Goal: Task Accomplishment & Management: Use online tool/utility

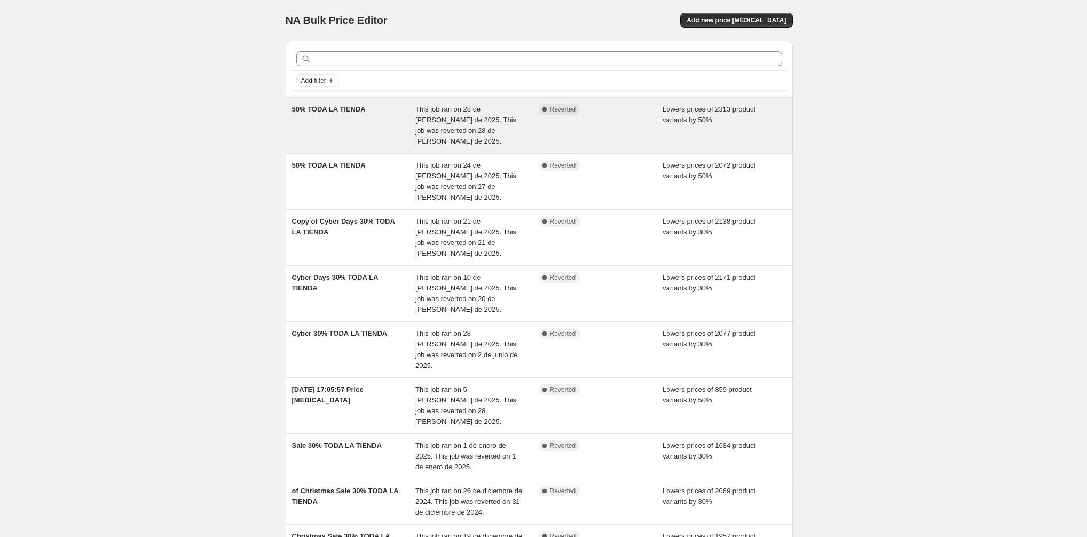
click at [359, 128] on div "50% TODA LA TIENDA" at bounding box center [354, 125] width 124 height 43
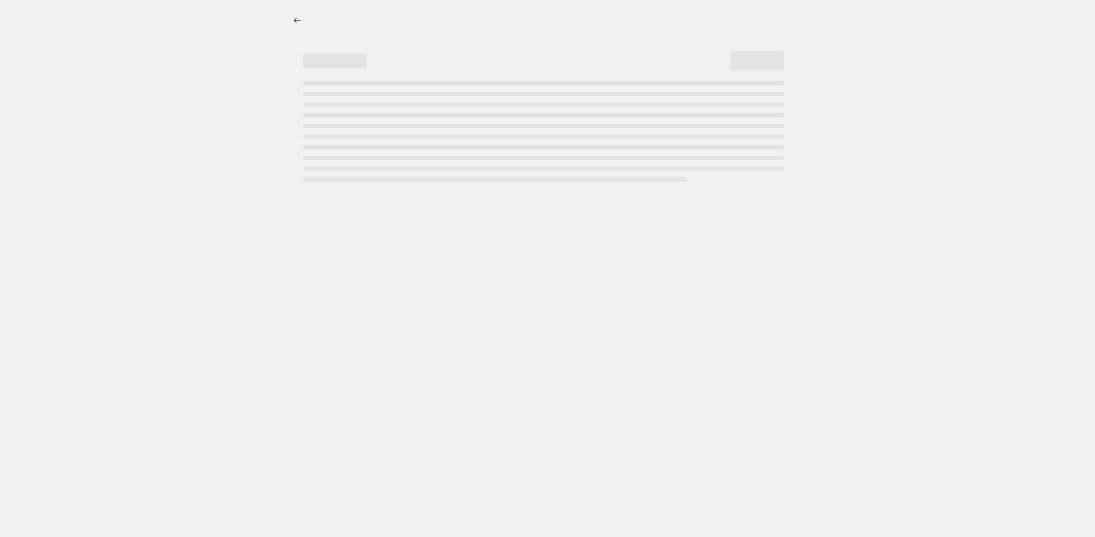
select select "percentage"
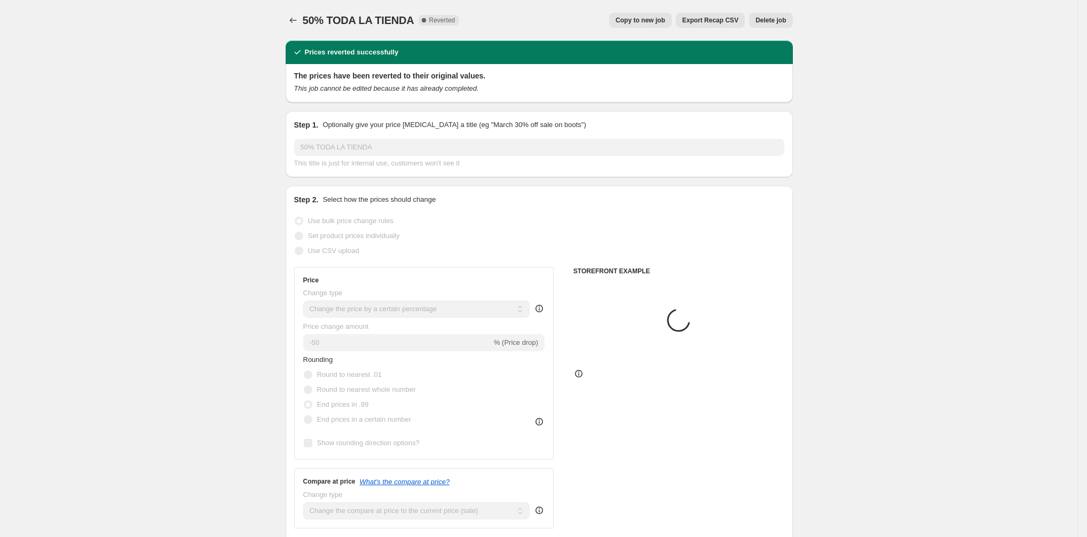
select select "collection"
click at [656, 22] on span "Copy to new job" at bounding box center [640, 20] width 50 height 9
select select "percentage"
select select "collection"
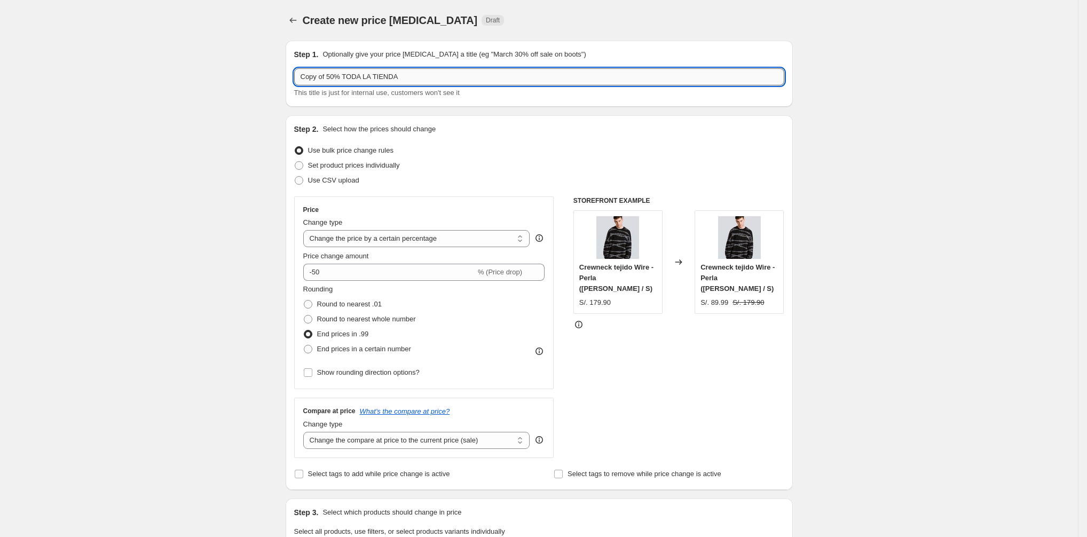
click at [331, 75] on input "Copy of 50% TODA LA TIENDA" at bounding box center [539, 76] width 490 height 17
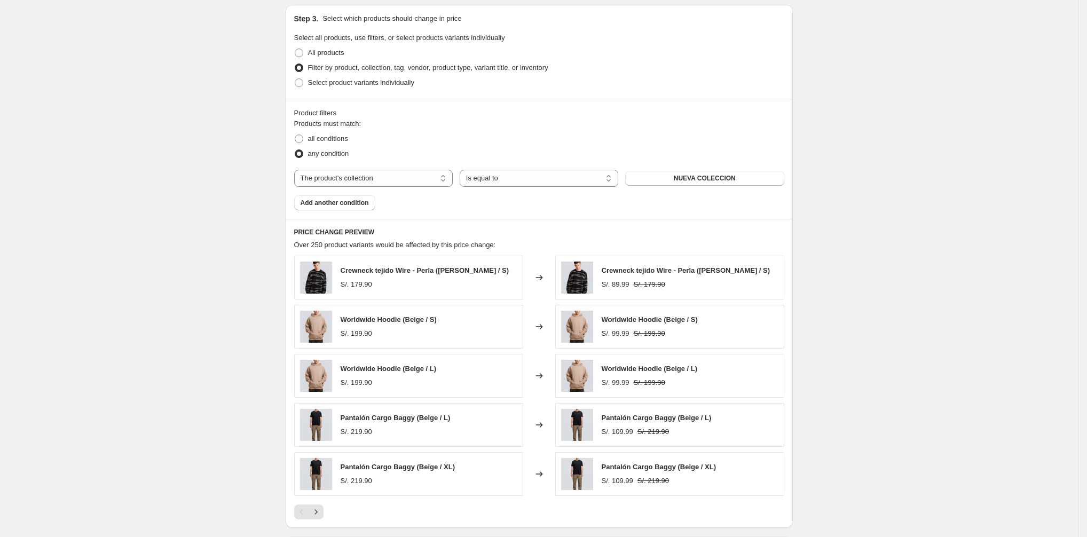
scroll to position [652, 0]
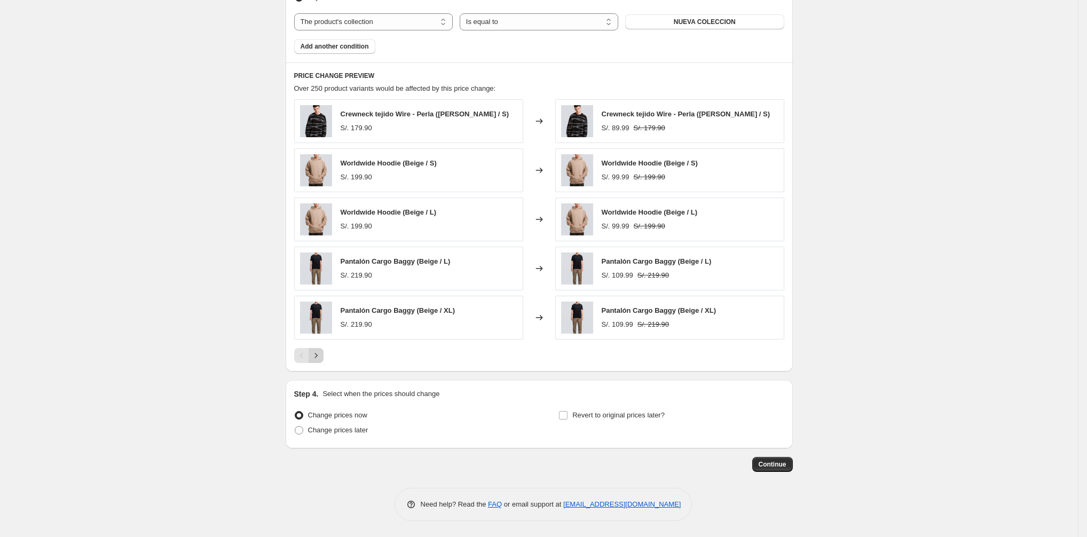
type input "50% TODA LA TIENDA"
click at [321, 357] on icon "Next" at bounding box center [316, 355] width 11 height 11
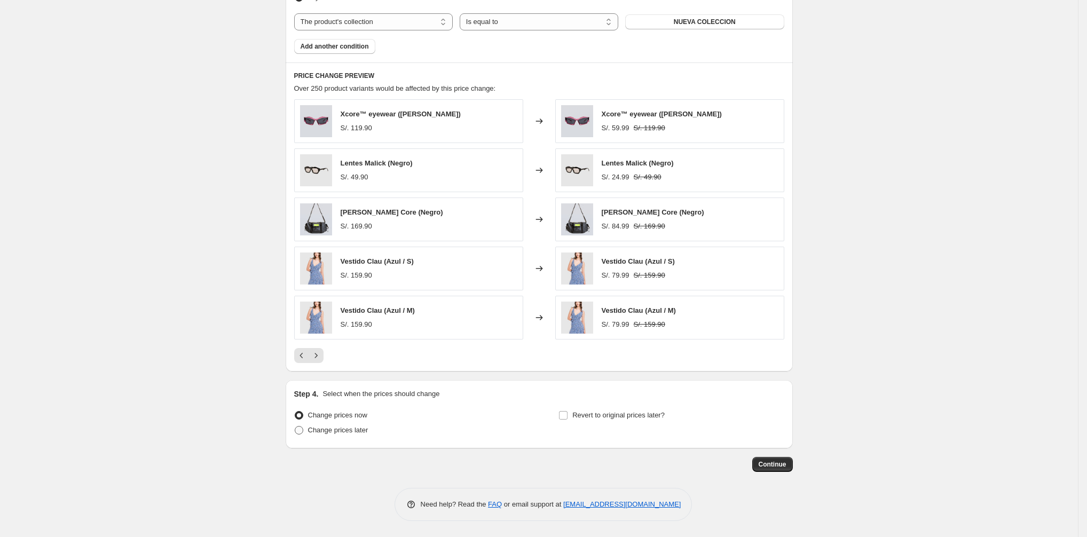
click at [335, 431] on span "Change prices later" at bounding box center [338, 430] width 60 height 8
click at [295, 426] on input "Change prices later" at bounding box center [295, 426] width 1 height 1
radio input "true"
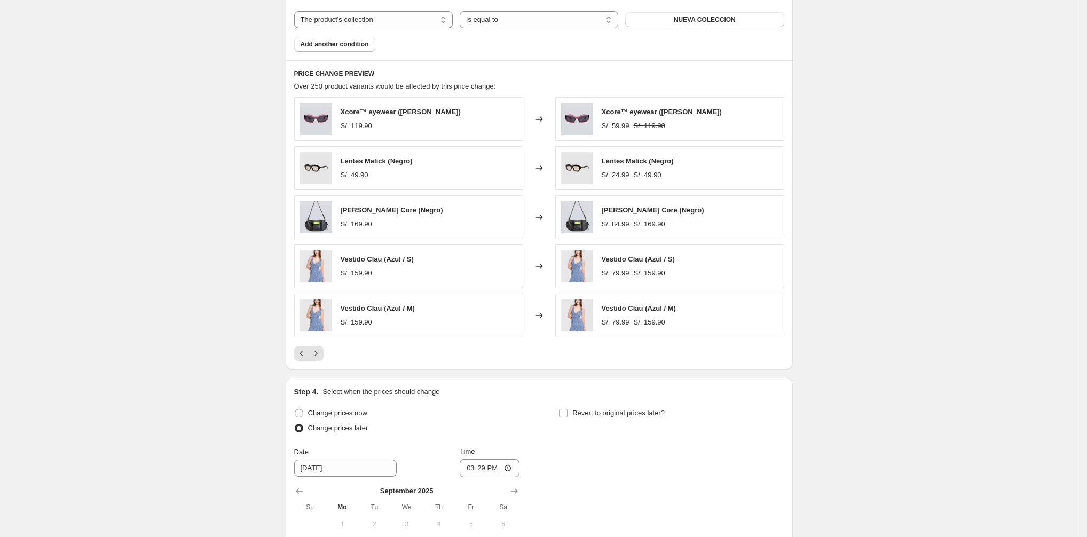
scroll to position [834, 0]
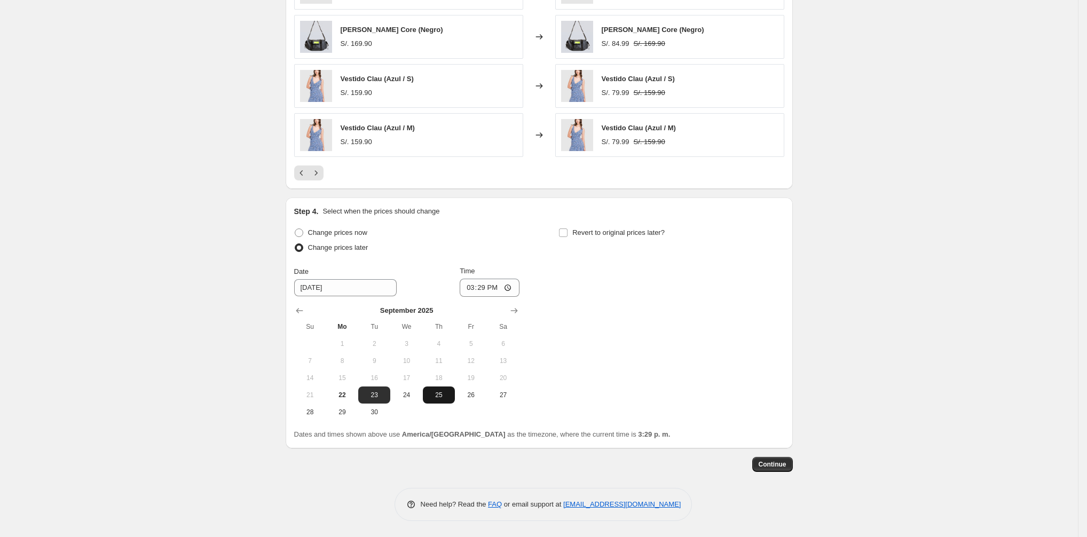
click at [438, 399] on span "25" at bounding box center [438, 395] width 23 height 9
type input "[DATE]"
click at [483, 291] on input "15:29" at bounding box center [490, 288] width 60 height 18
click at [488, 286] on input "15:29" at bounding box center [490, 288] width 60 height 18
type input "22:00"
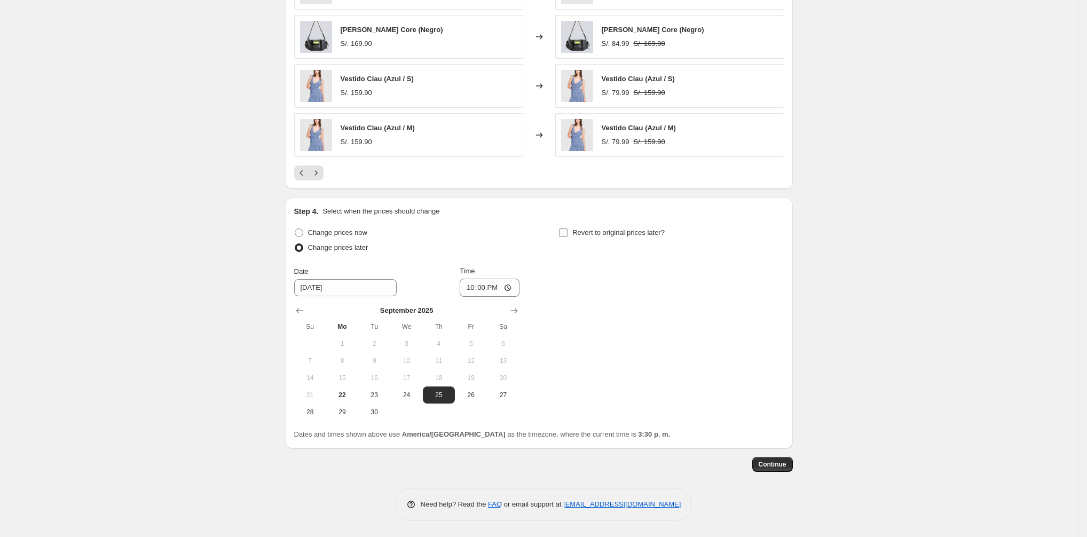
click at [567, 235] on input "Revert to original prices later?" at bounding box center [563, 232] width 9 height 9
checkbox input "true"
click at [573, 416] on span "28" at bounding box center [574, 412] width 23 height 9
type input "[DATE]"
click at [753, 288] on input "15:30" at bounding box center [754, 288] width 60 height 18
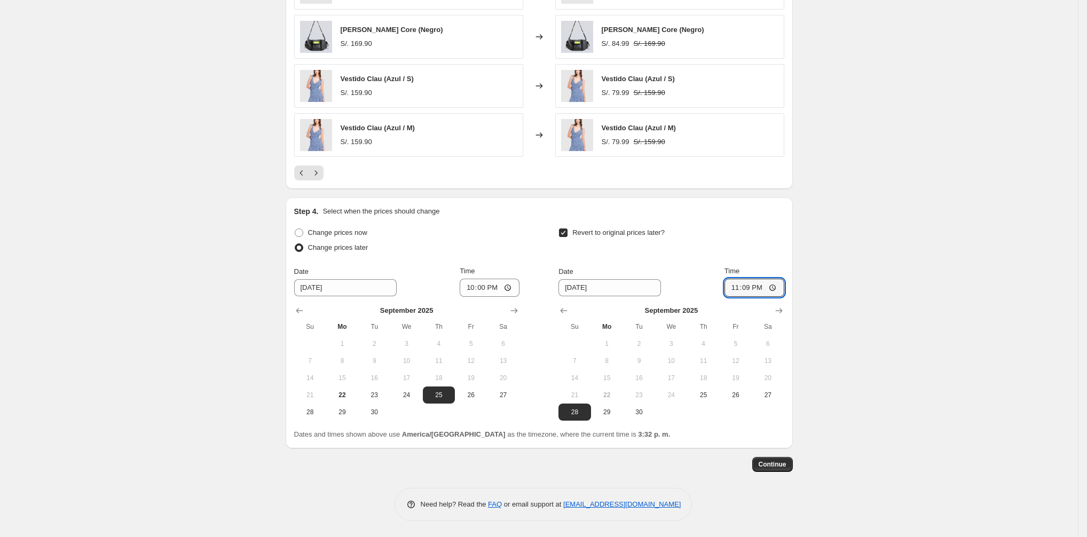
type input "23:59"
click at [786, 461] on span "Continue" at bounding box center [772, 464] width 28 height 9
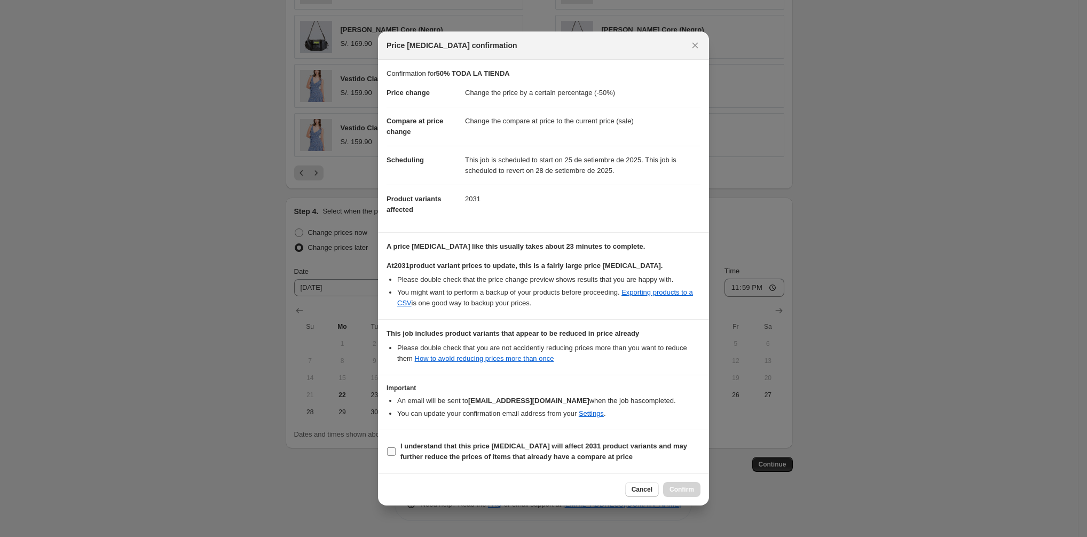
click at [393, 453] on input "I understand that this price [MEDICAL_DATA] will affect 2031 product variants a…" at bounding box center [391, 451] width 9 height 9
checkbox input "true"
click at [667, 493] on button "Confirm" at bounding box center [681, 489] width 37 height 15
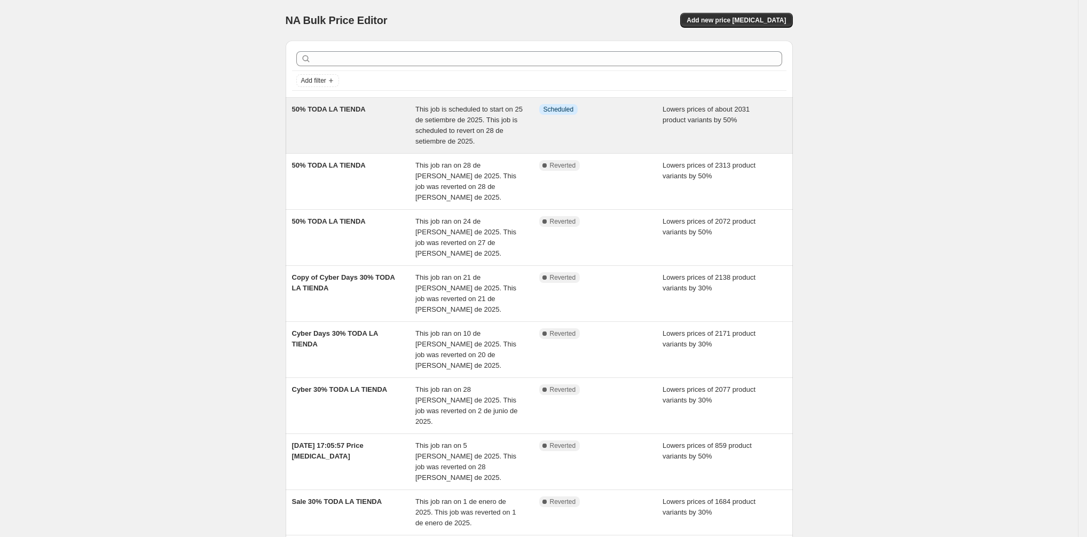
click at [368, 122] on div "50% TODA LA TIENDA" at bounding box center [354, 125] width 124 height 43
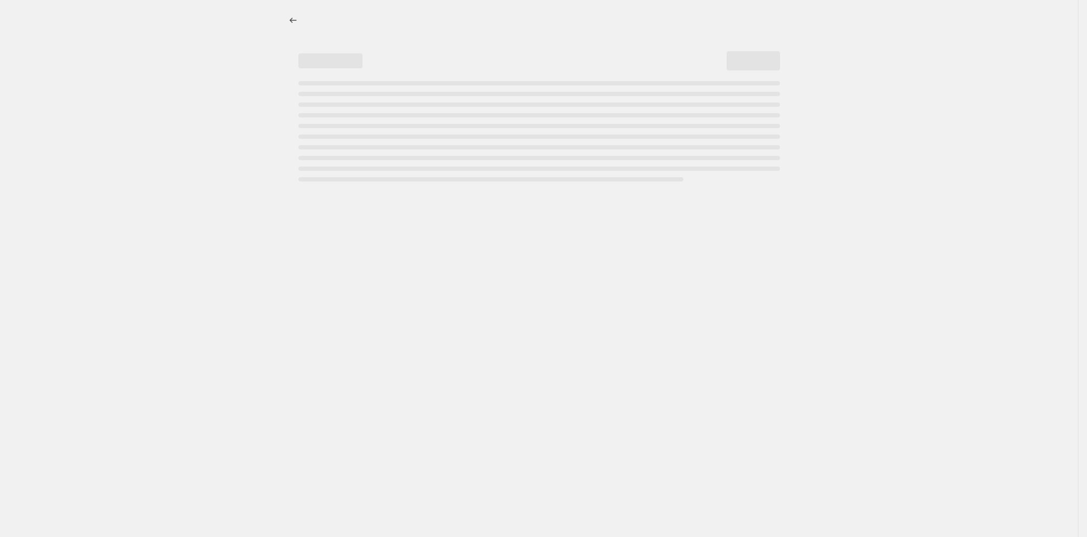
select select "percentage"
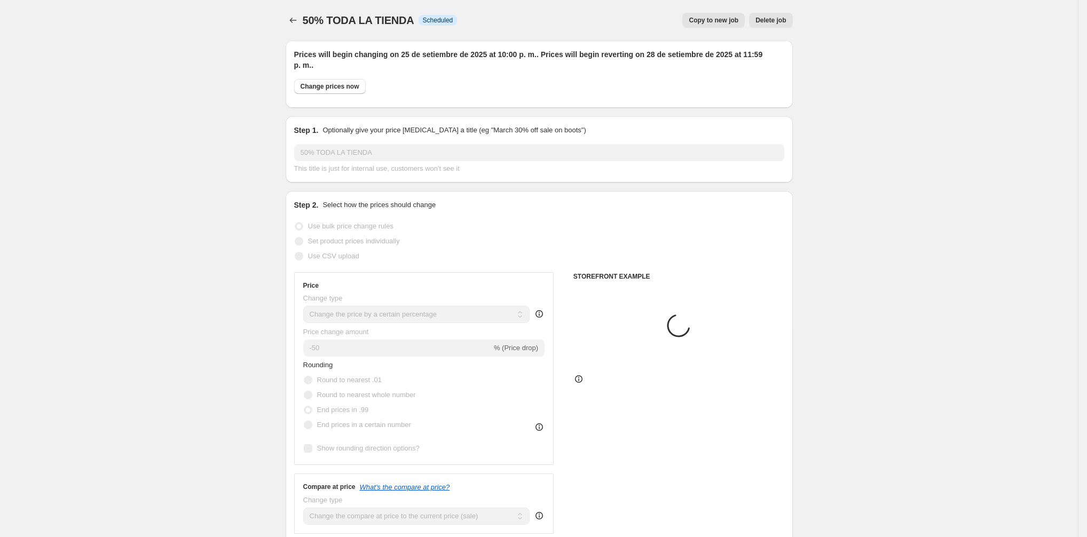
select select "collection"
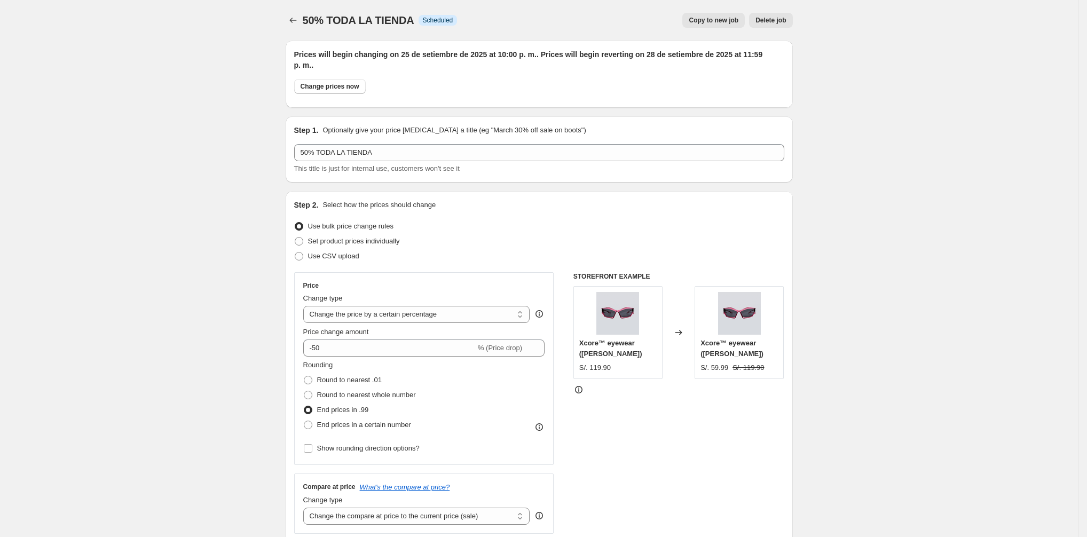
select select "percentage"
select select "collection"
